Goal: Entertainment & Leisure: Consume media (video, audio)

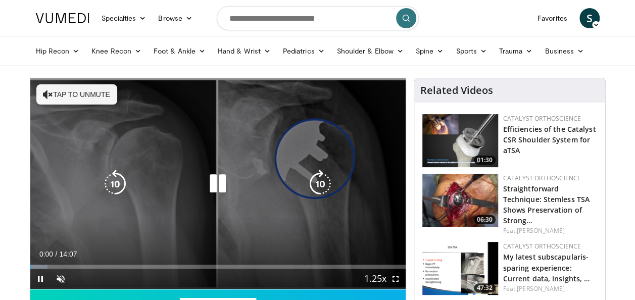
click at [221, 190] on icon "Video Player" at bounding box center [217, 184] width 28 height 28
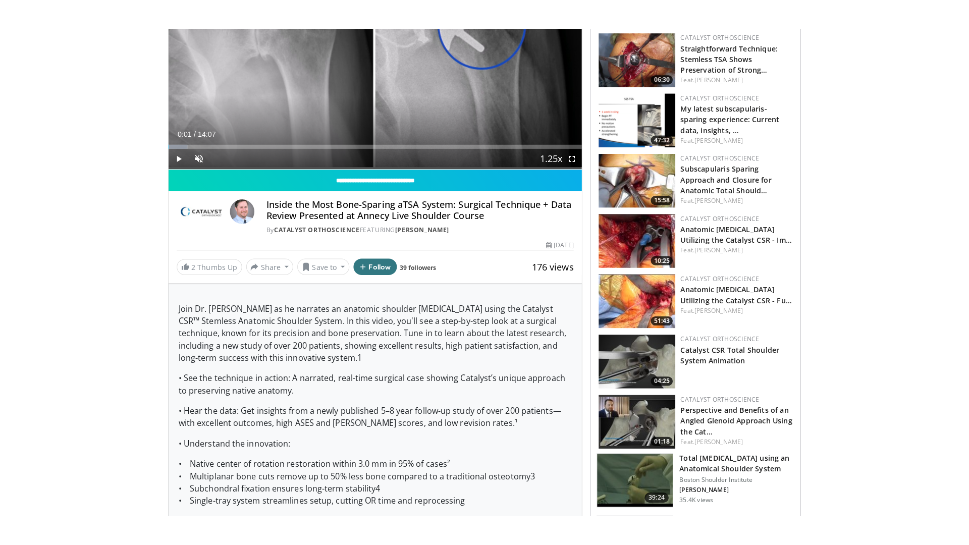
scroll to position [101, 0]
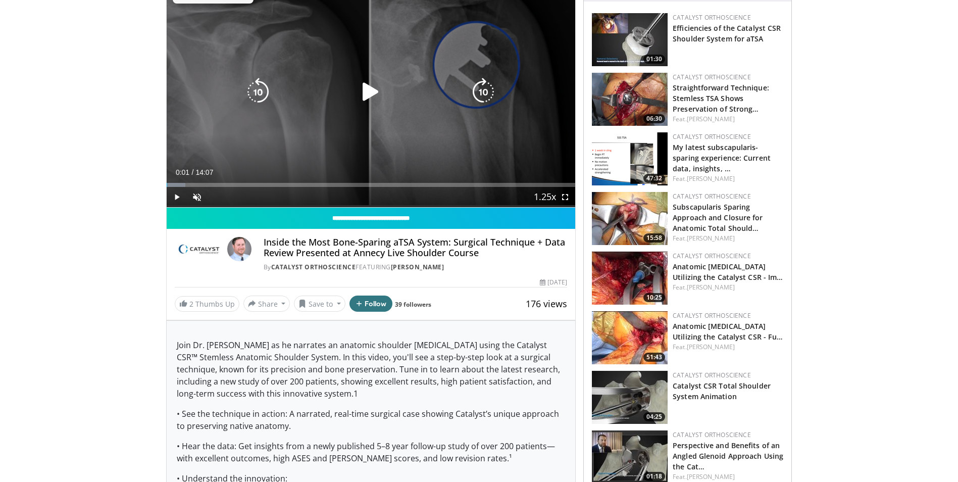
click at [366, 112] on div "10 seconds Tap to unmute" at bounding box center [371, 92] width 409 height 230
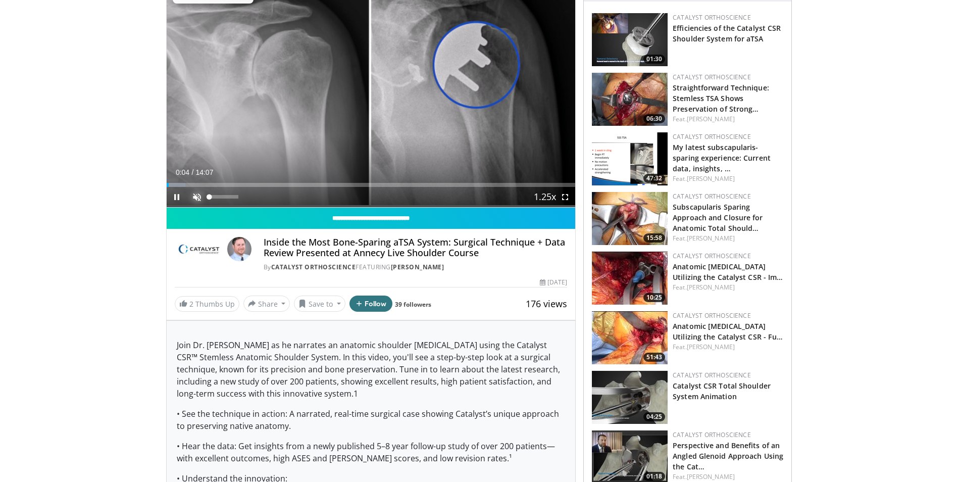
click at [199, 192] on span "Video Player" at bounding box center [197, 197] width 20 height 20
click at [565, 194] on span "Video Player" at bounding box center [565, 197] width 20 height 20
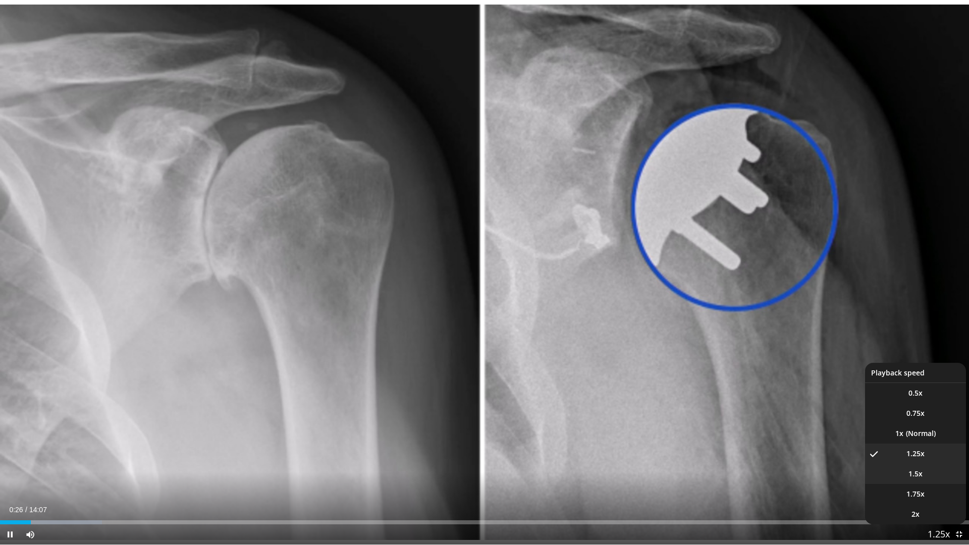
click at [642, 299] on li "1.5x" at bounding box center [915, 474] width 101 height 20
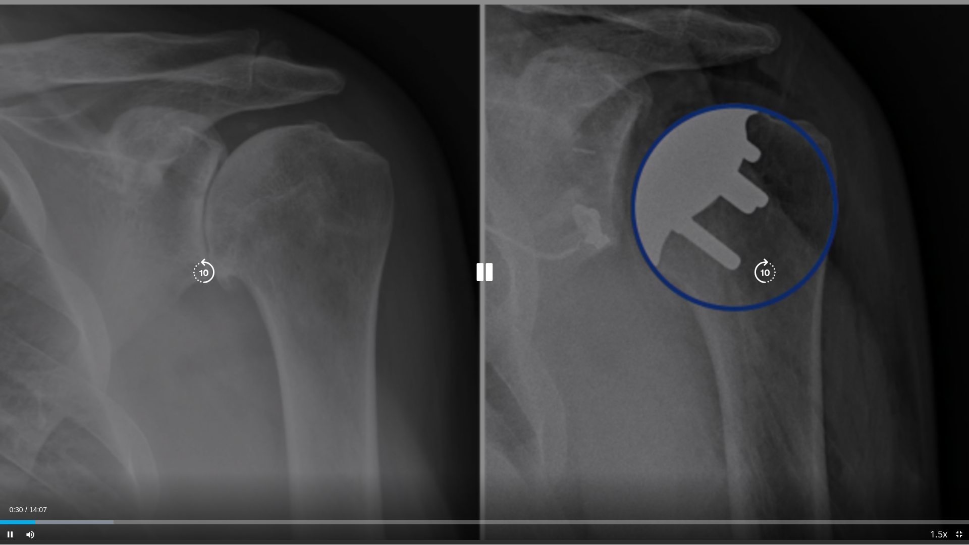
click at [468, 277] on div "Video Player" at bounding box center [485, 272] width 582 height 20
click at [482, 276] on icon "Video Player" at bounding box center [484, 272] width 28 height 28
click at [479, 278] on icon "Video Player" at bounding box center [484, 272] width 28 height 28
click at [490, 278] on icon "Video Player" at bounding box center [484, 272] width 28 height 28
click at [473, 265] on icon "Video Player" at bounding box center [484, 272] width 28 height 28
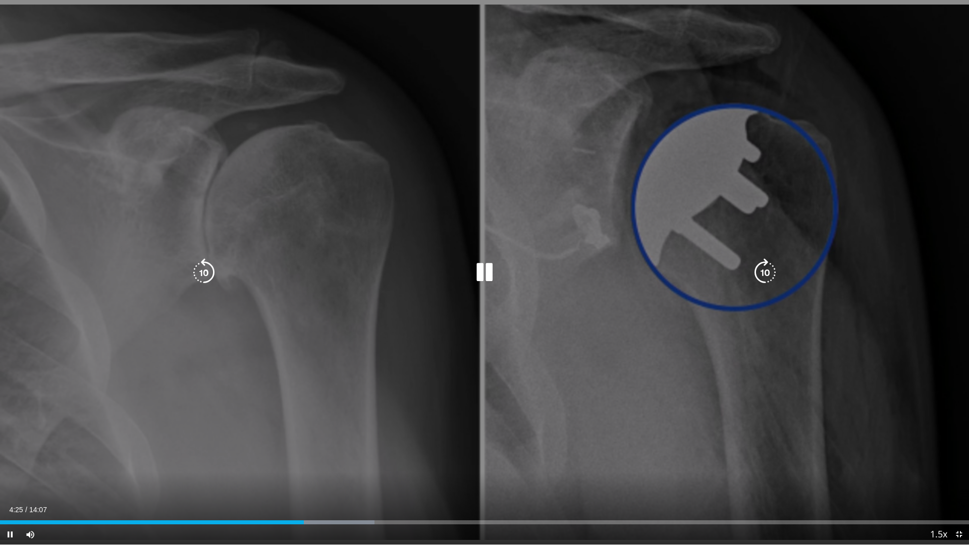
click at [483, 270] on icon "Video Player" at bounding box center [484, 272] width 28 height 28
click at [476, 273] on icon "Video Player" at bounding box center [484, 272] width 28 height 28
click at [484, 271] on icon "Video Player" at bounding box center [484, 272] width 28 height 28
click at [493, 276] on icon "Video Player" at bounding box center [484, 272] width 28 height 28
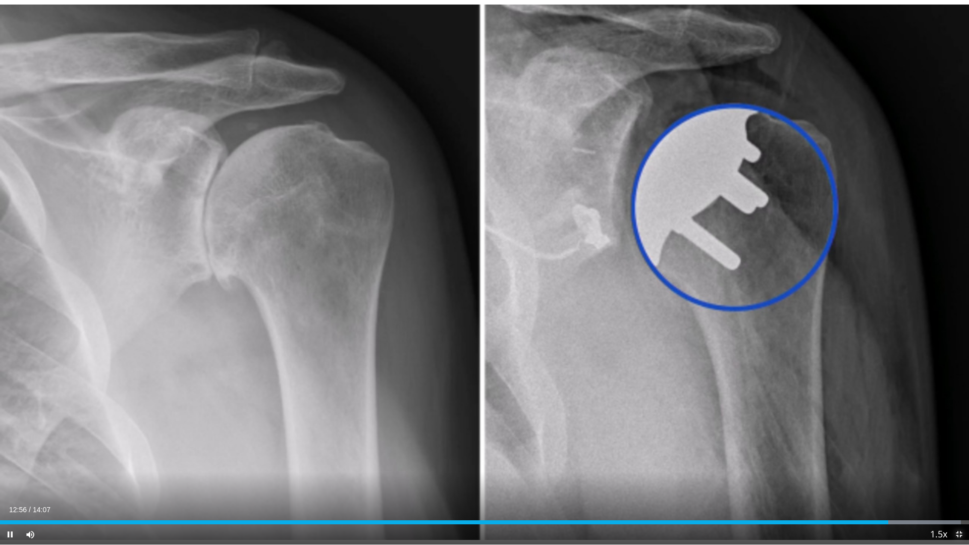
click at [642, 299] on span "Video Player" at bounding box center [959, 534] width 20 height 20
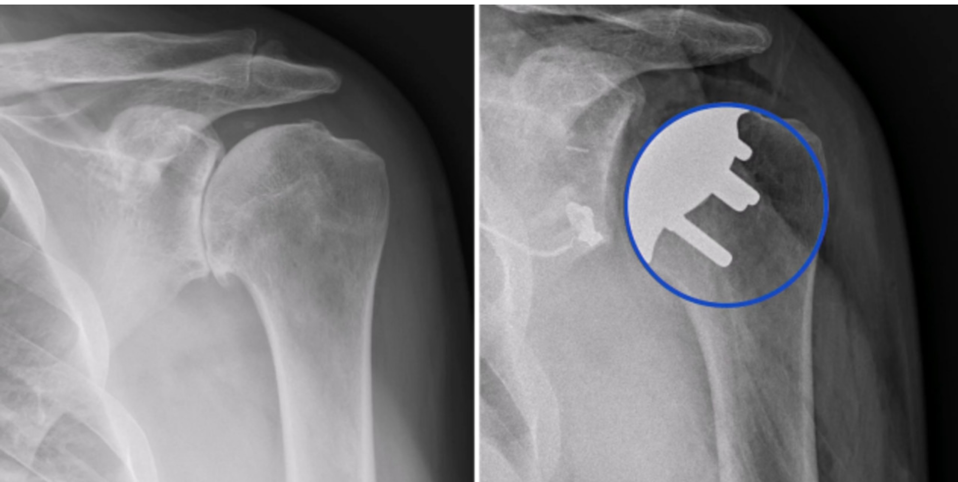
scroll to position [0, 0]
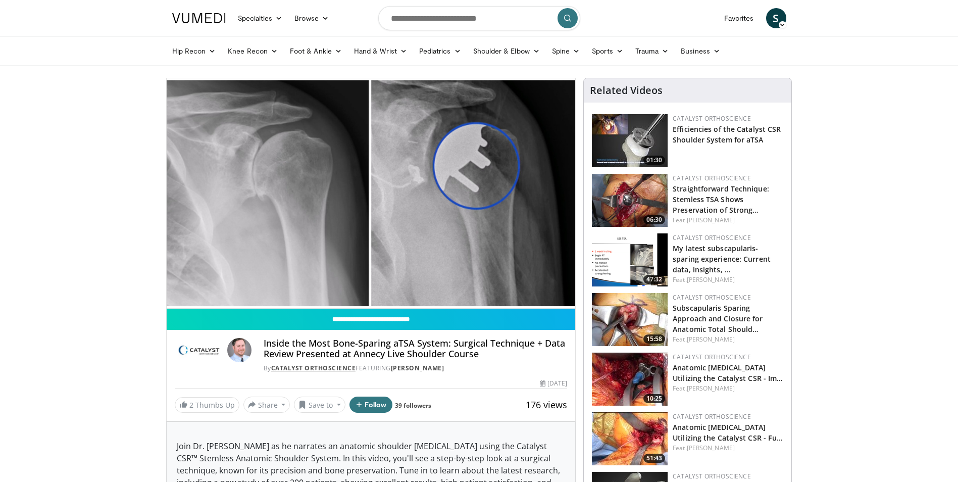
click at [332, 299] on link "Catalyst OrthoScience" at bounding box center [313, 367] width 85 height 9
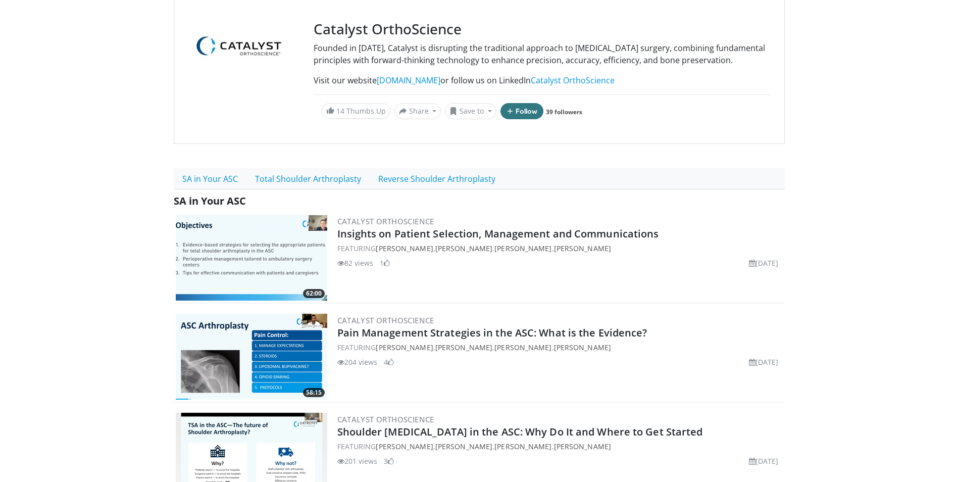
scroll to position [92, 0]
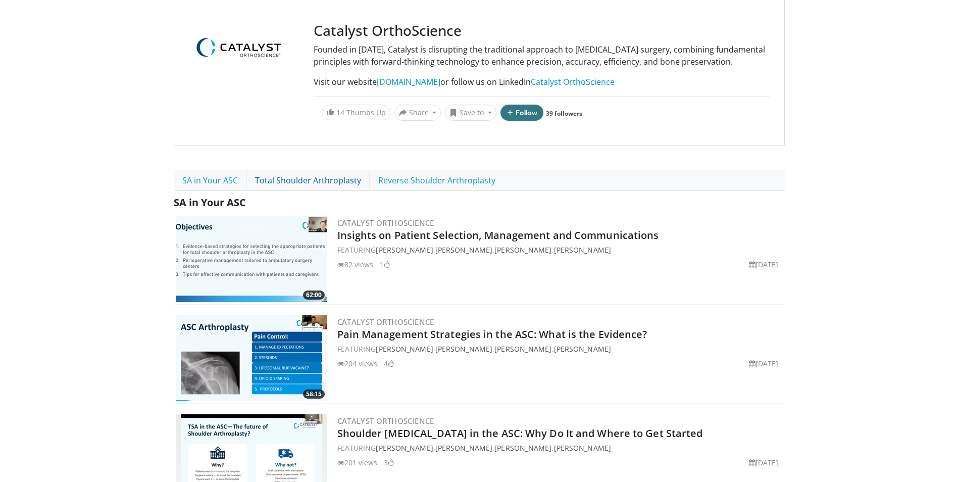
click at [331, 188] on link "Total Shoulder Arthroplasty" at bounding box center [307, 180] width 123 height 21
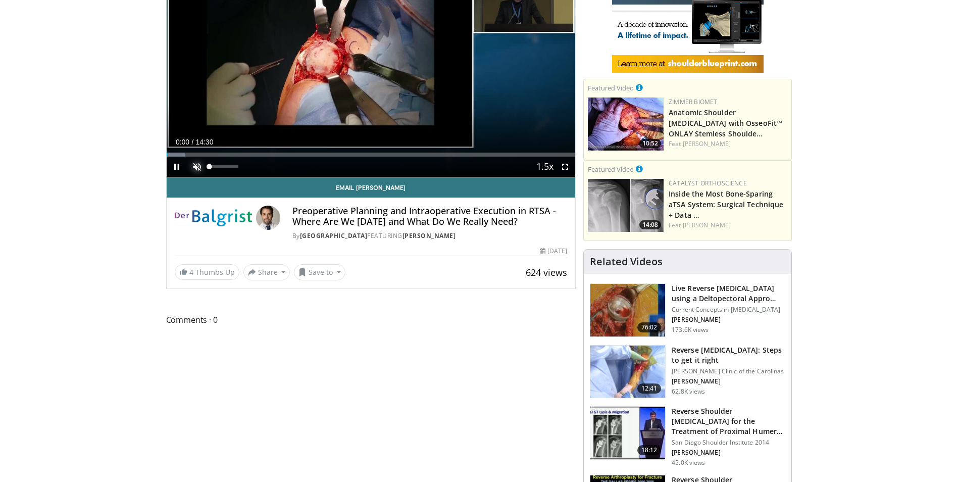
click at [197, 167] on span "Video Player" at bounding box center [197, 166] width 20 height 20
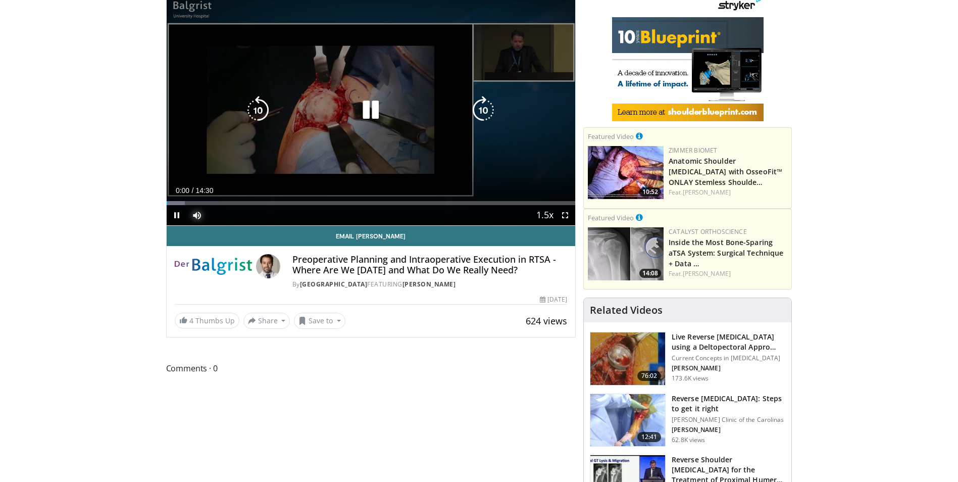
scroll to position [30, 0]
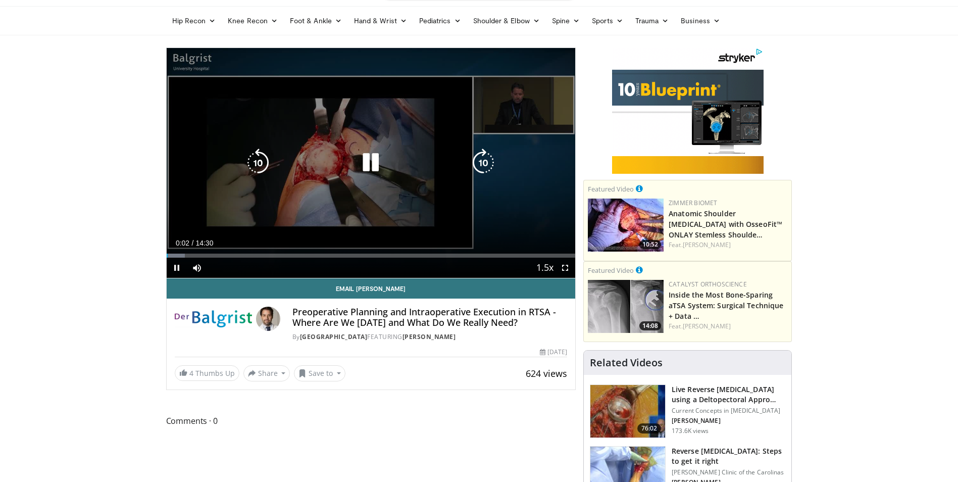
click at [373, 165] on icon "Video Player" at bounding box center [370, 162] width 28 height 28
click at [381, 166] on icon "Video Player" at bounding box center [370, 162] width 28 height 28
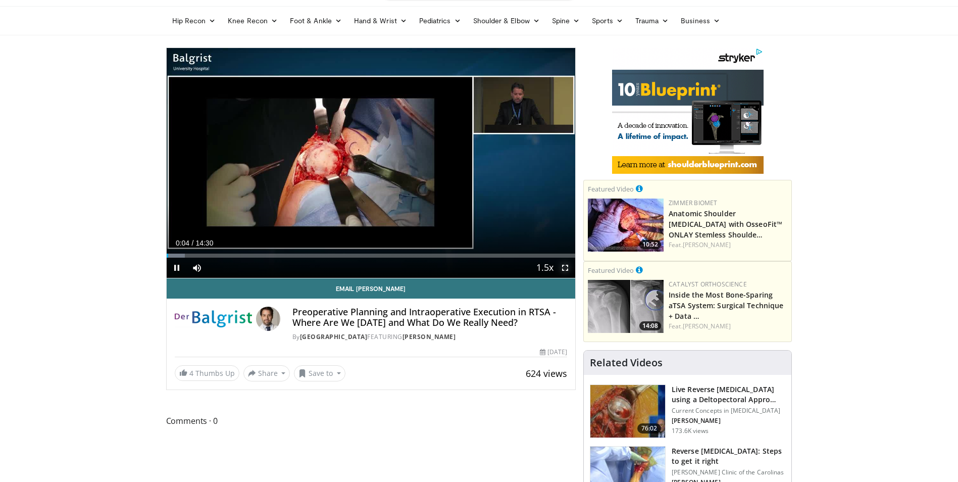
click at [560, 271] on span "Video Player" at bounding box center [565, 267] width 20 height 20
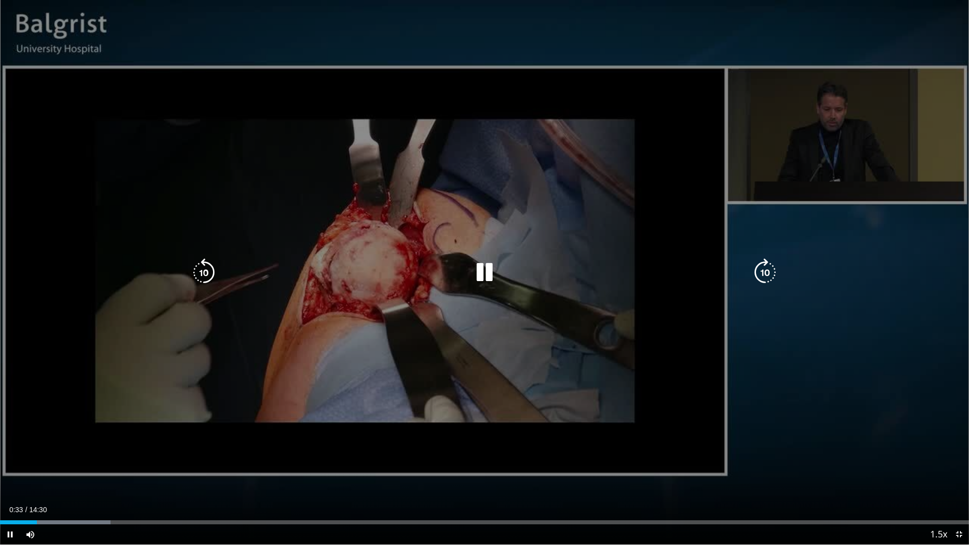
click at [481, 273] on icon "Video Player" at bounding box center [484, 272] width 28 height 28
click at [491, 266] on icon "Video Player" at bounding box center [484, 272] width 28 height 28
click at [490, 274] on icon "Video Player" at bounding box center [484, 272] width 28 height 28
click at [494, 277] on icon "Video Player" at bounding box center [484, 272] width 28 height 28
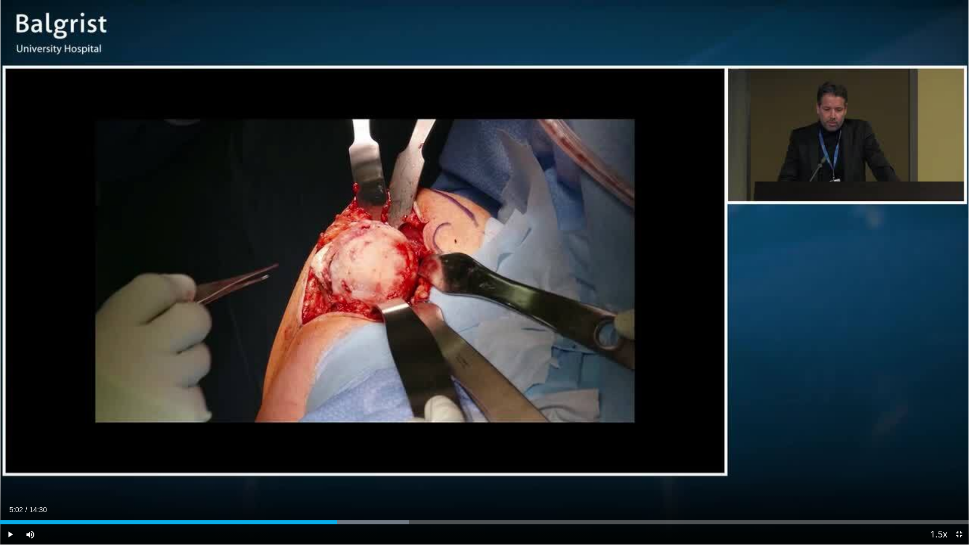
click at [494, 277] on div "10 seconds Tap to unmute" at bounding box center [484, 272] width 969 height 545
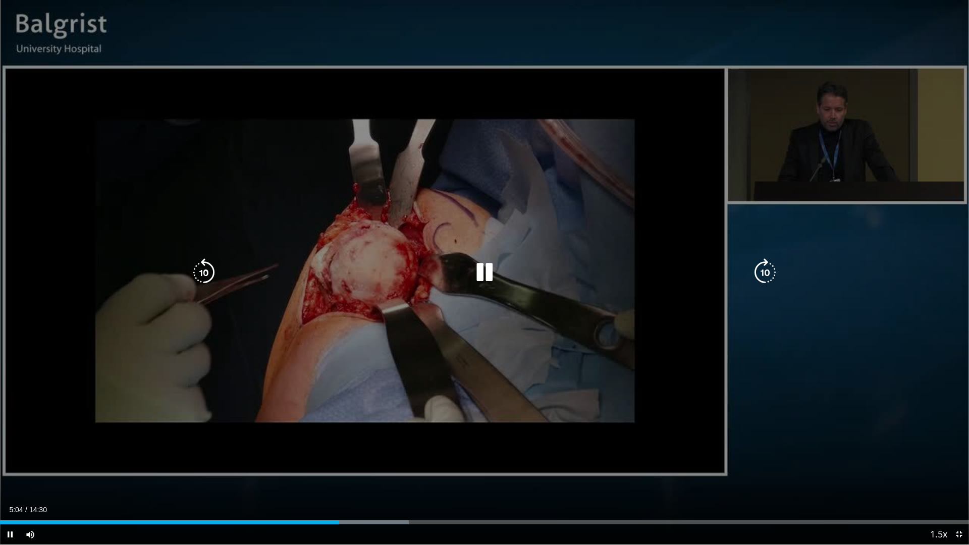
click at [491, 261] on icon "Video Player" at bounding box center [484, 272] width 28 height 28
click at [213, 268] on icon "Video Player" at bounding box center [204, 272] width 28 height 28
click at [527, 342] on div "10 seconds Tap to unmute" at bounding box center [484, 272] width 969 height 545
click at [658, 317] on div "10 seconds Tap to unmute" at bounding box center [484, 272] width 969 height 545
click at [192, 267] on icon "Video Player" at bounding box center [204, 272] width 28 height 28
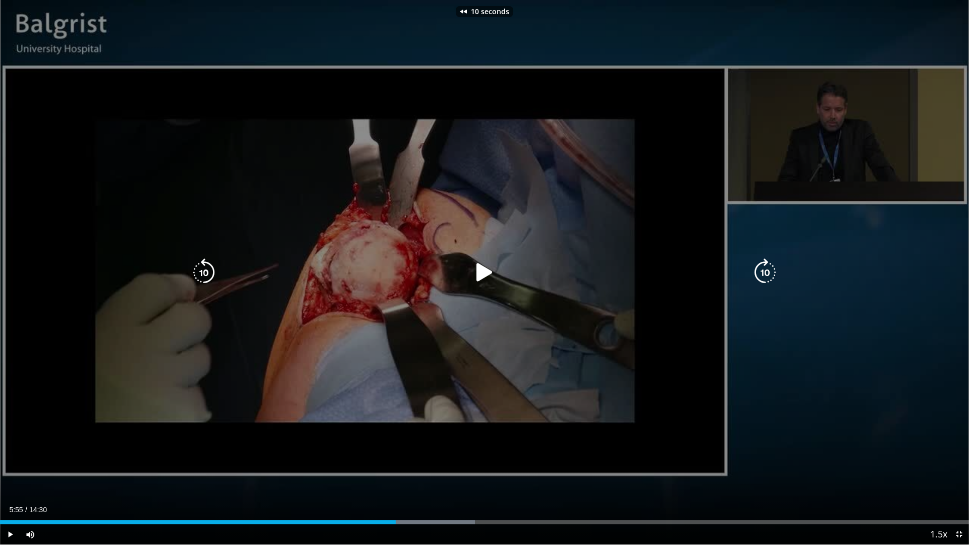
click at [192, 267] on icon "Video Player" at bounding box center [204, 272] width 28 height 28
click at [485, 268] on icon "Video Player" at bounding box center [484, 272] width 28 height 28
click at [489, 246] on div "20 seconds Tap to unmute" at bounding box center [484, 272] width 969 height 545
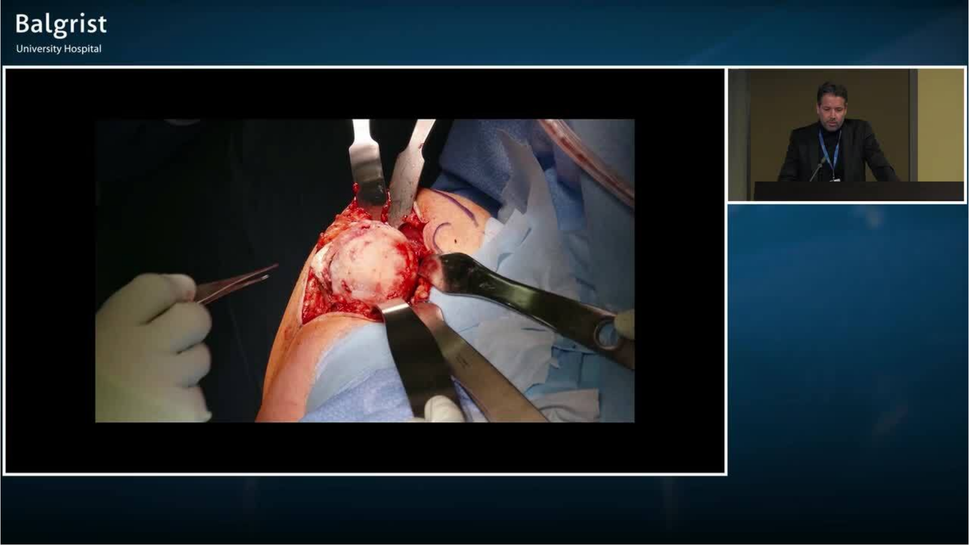
click at [489, 246] on div "20 seconds Tap to unmute" at bounding box center [484, 272] width 969 height 545
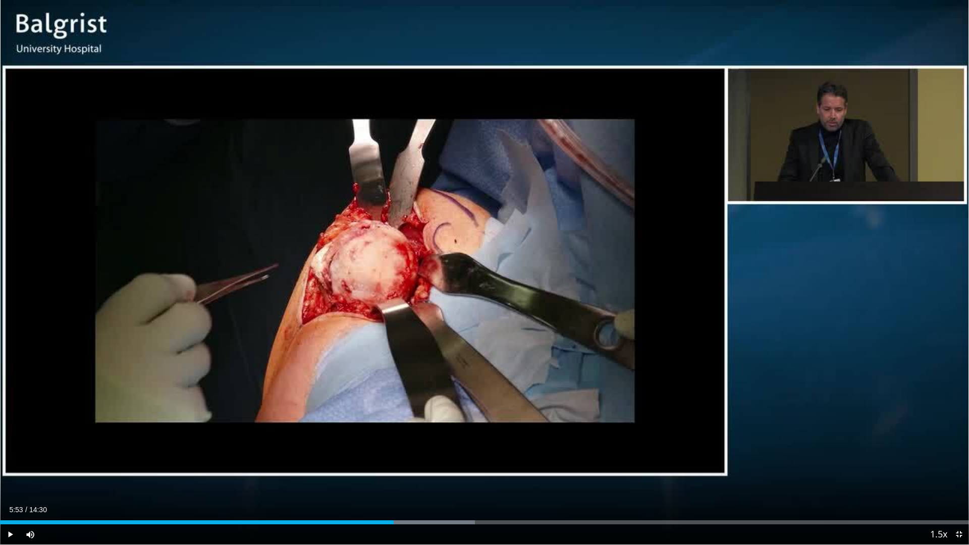
click at [489, 246] on div "20 seconds Tap to unmute" at bounding box center [484, 272] width 969 height 545
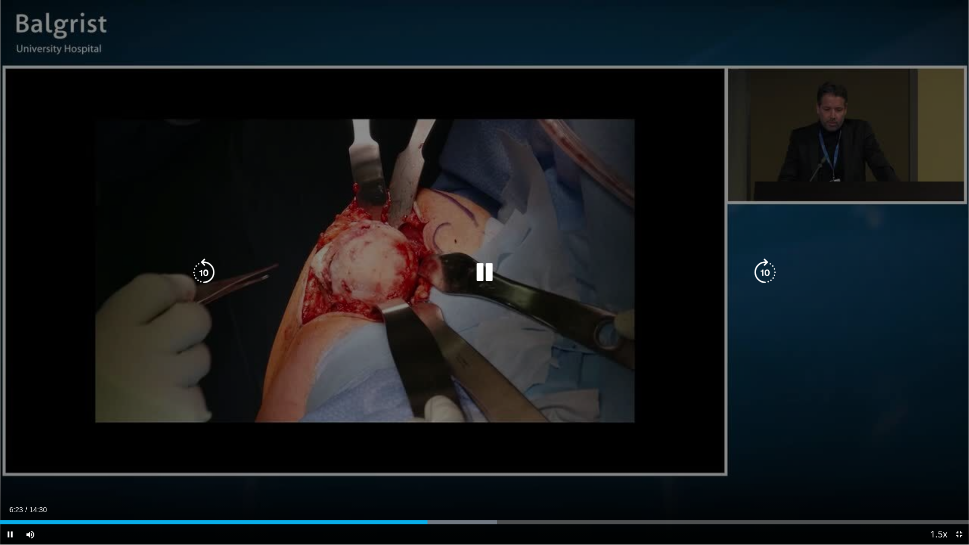
click at [491, 269] on icon "Video Player" at bounding box center [484, 272] width 28 height 28
click at [560, 297] on div "20 seconds Tap to unmute" at bounding box center [484, 272] width 969 height 545
click at [495, 261] on icon "Video Player" at bounding box center [484, 272] width 28 height 28
click at [497, 276] on icon "Video Player" at bounding box center [484, 272] width 28 height 28
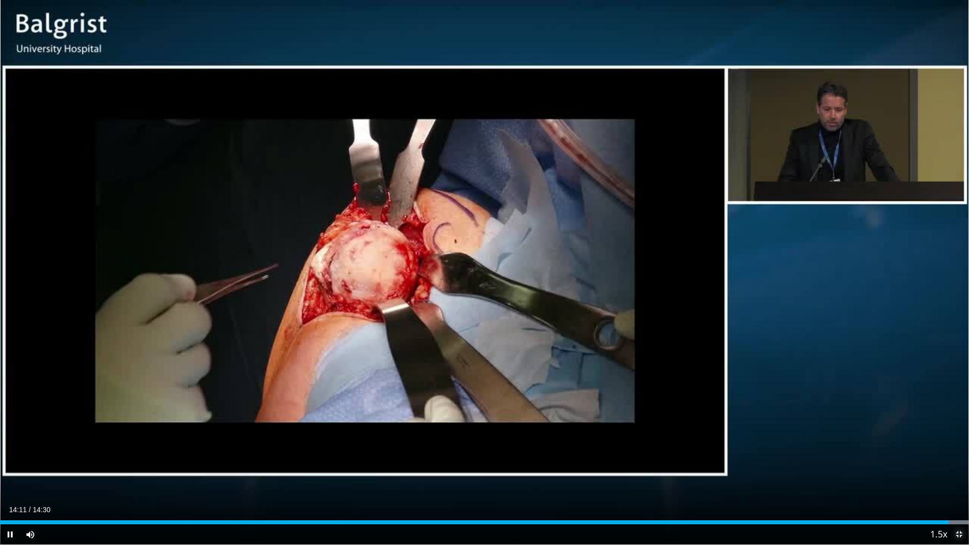
click at [957, 481] on span "Video Player" at bounding box center [959, 534] width 20 height 20
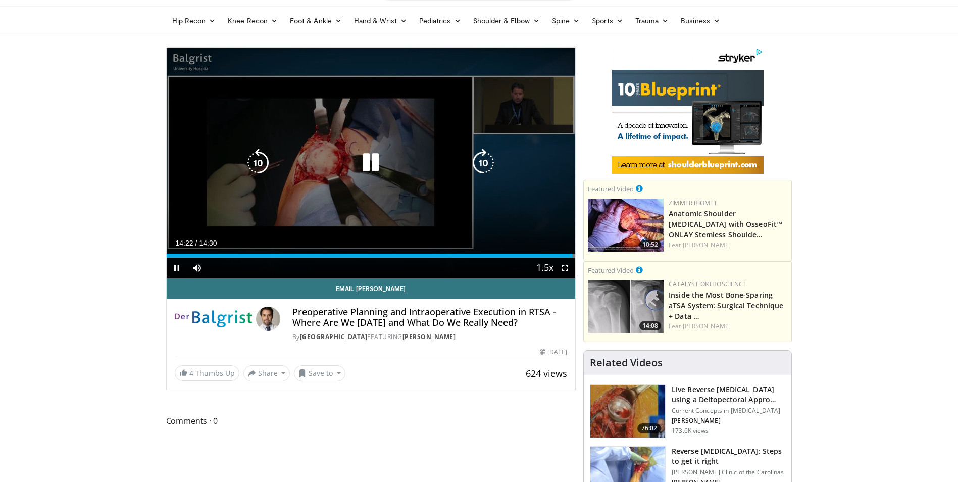
click at [369, 158] on icon "Video Player" at bounding box center [370, 162] width 28 height 28
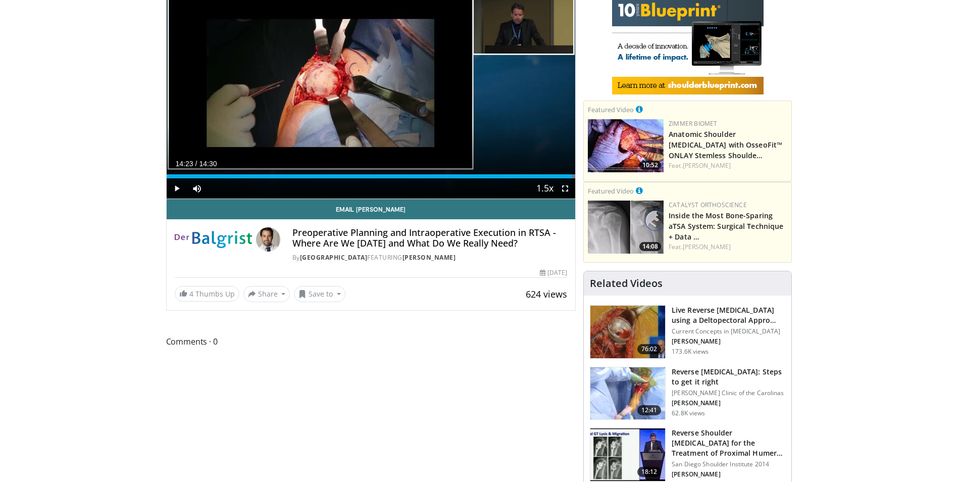
scroll to position [0, 0]
